Goal: Check status: Check status

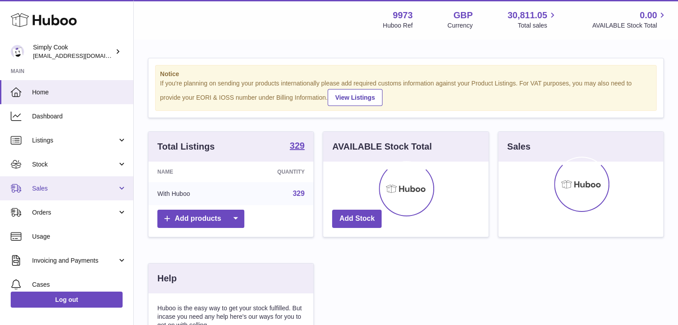
click at [87, 180] on link "Sales" at bounding box center [66, 188] width 133 height 24
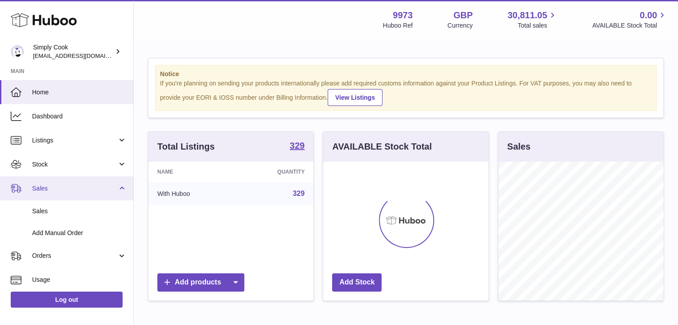
scroll to position [139, 165]
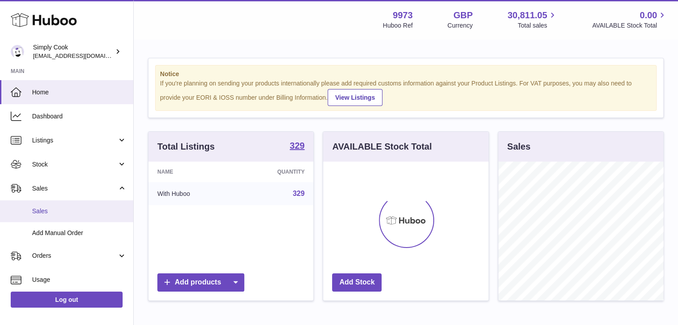
click at [90, 216] on link "Sales" at bounding box center [66, 212] width 133 height 22
click at [85, 207] on span "Sales" at bounding box center [79, 211] width 94 height 8
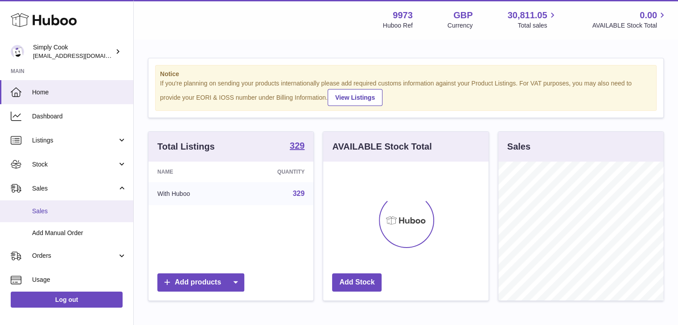
click at [71, 205] on link "Sales" at bounding box center [66, 212] width 133 height 22
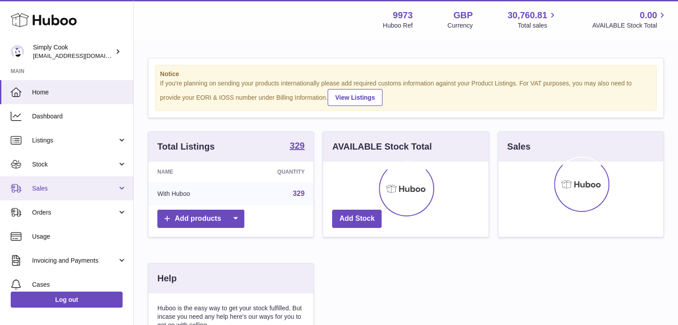
click at [74, 182] on link "Sales" at bounding box center [66, 188] width 133 height 24
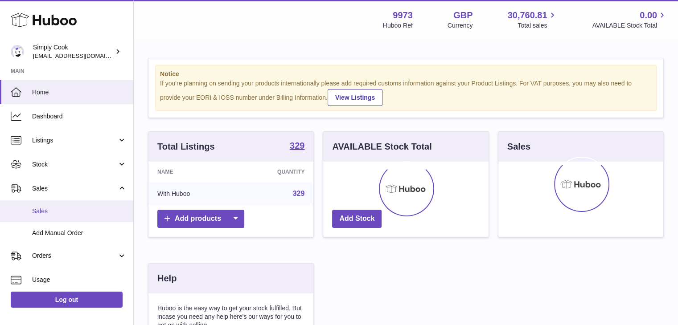
click at [75, 217] on link "Sales" at bounding box center [66, 212] width 133 height 22
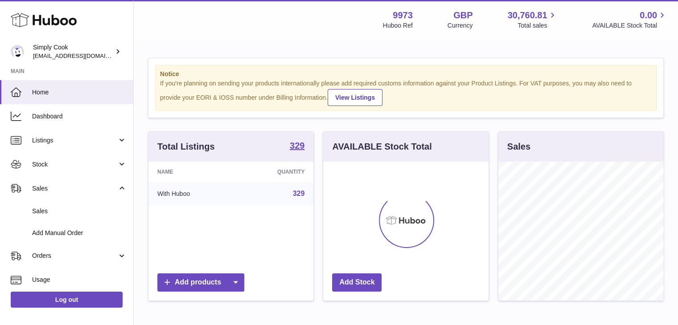
scroll to position [139, 165]
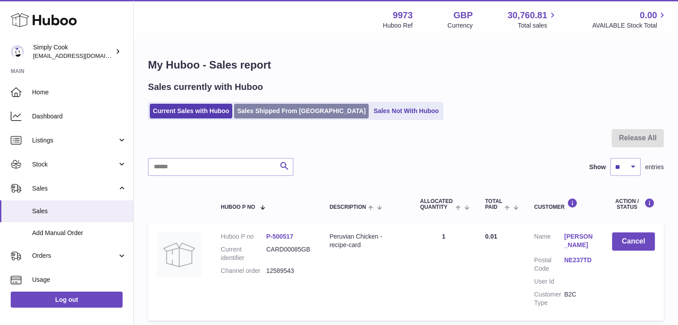
click at [289, 116] on link "Sales Shipped From [GEOGRAPHIC_DATA]" at bounding box center [301, 111] width 135 height 15
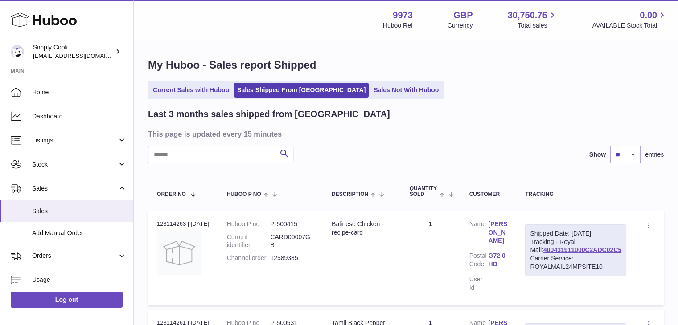
click at [240, 163] on input "text" at bounding box center [220, 155] width 145 height 18
paste input "*******"
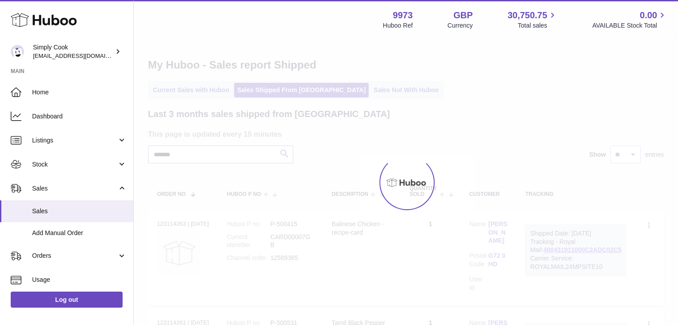
type input "*******"
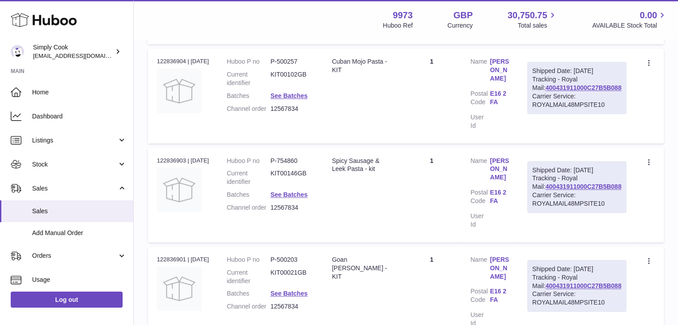
scroll to position [967, 0]
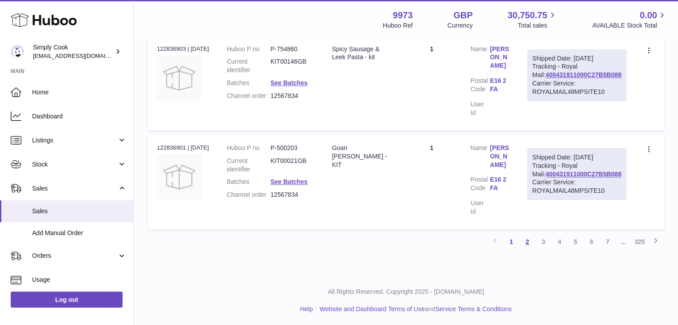
click at [527, 237] on link "2" at bounding box center [527, 242] width 16 height 16
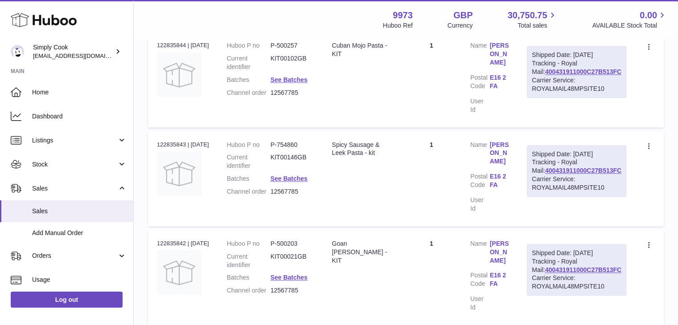
scroll to position [893, 0]
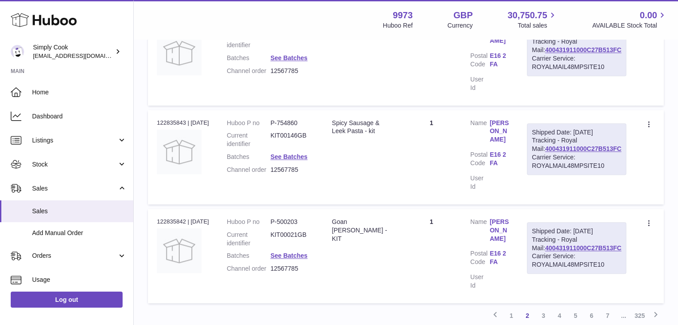
click at [509, 119] on link "[PERSON_NAME]" at bounding box center [500, 131] width 20 height 25
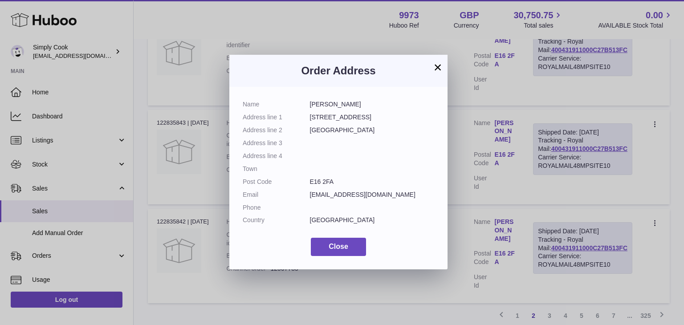
click at [437, 67] on button "×" at bounding box center [438, 67] width 11 height 11
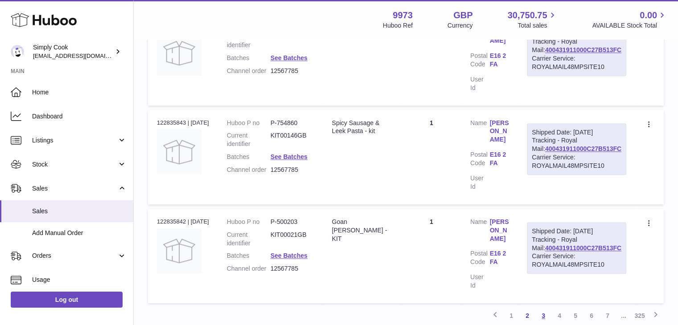
click at [541, 308] on link "3" at bounding box center [543, 316] width 16 height 16
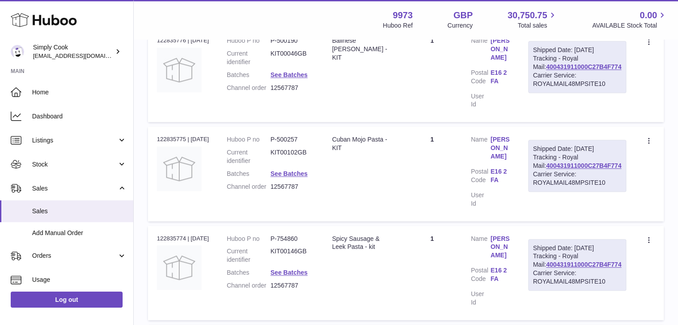
scroll to position [893, 0]
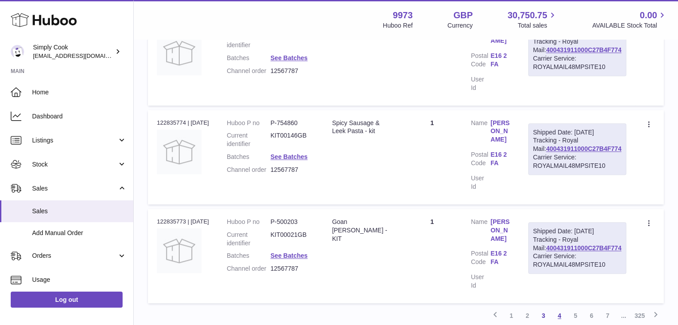
click at [556, 308] on link "4" at bounding box center [559, 316] width 16 height 16
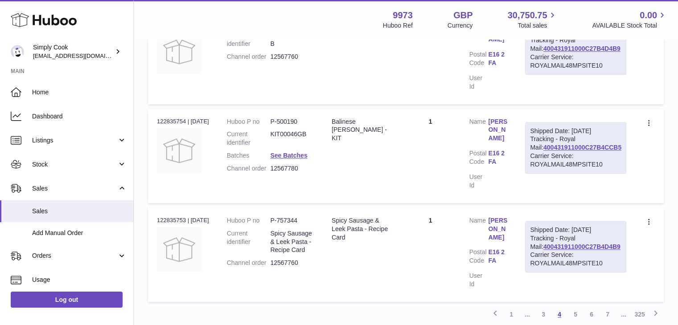
scroll to position [920, 0]
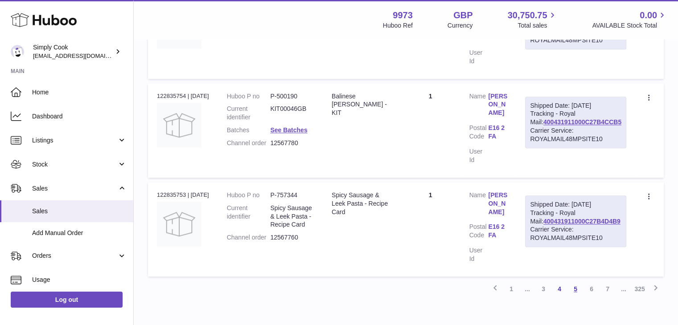
click at [574, 290] on link "5" at bounding box center [575, 289] width 16 height 16
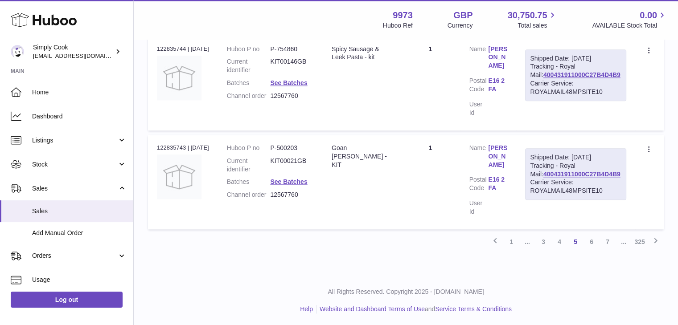
scroll to position [801, 0]
